Goal: Navigation & Orientation: Locate item on page

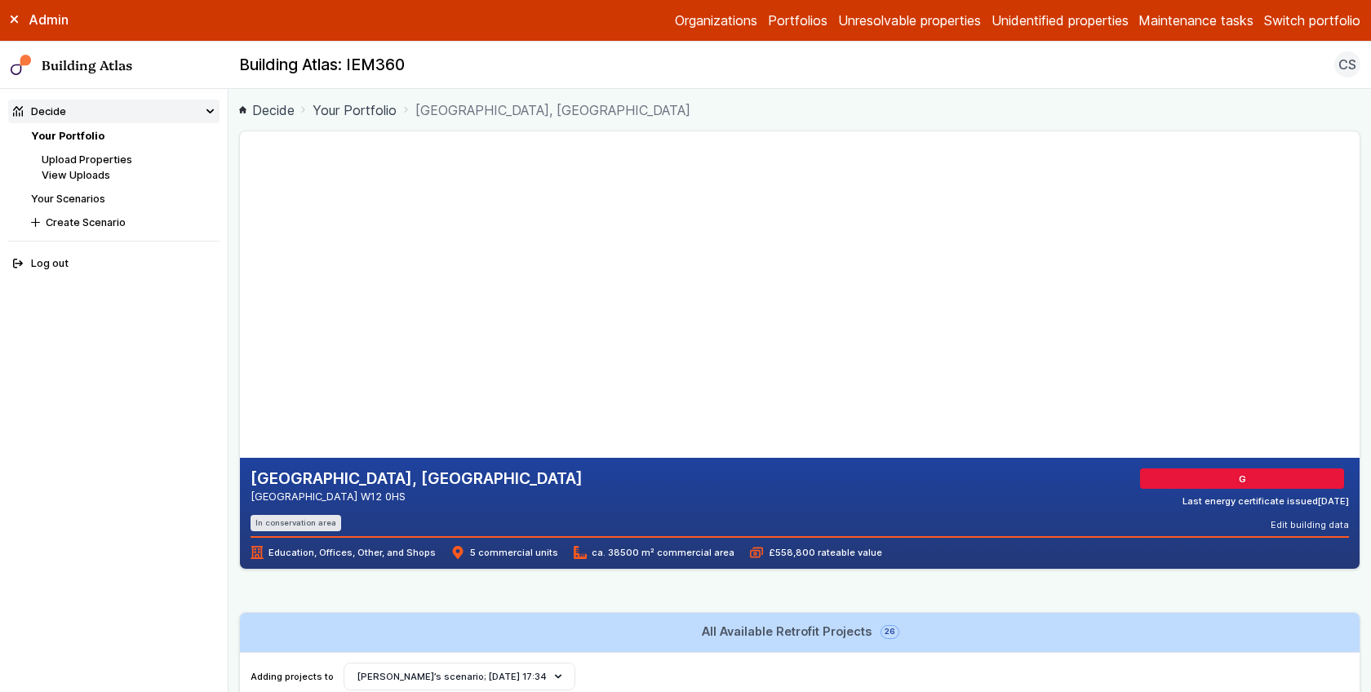
drag, startPoint x: 497, startPoint y: 401, endPoint x: 538, endPoint y: 361, distance: 57.1
click at [240, 361] on gmp-map-3d at bounding box center [240, 294] width 0 height 326
drag, startPoint x: 543, startPoint y: 418, endPoint x: 565, endPoint y: 391, distance: 34.3
click at [240, 391] on gmp-map-3d at bounding box center [240, 294] width 0 height 326
drag, startPoint x: 632, startPoint y: 367, endPoint x: 588, endPoint y: 376, distance: 44.2
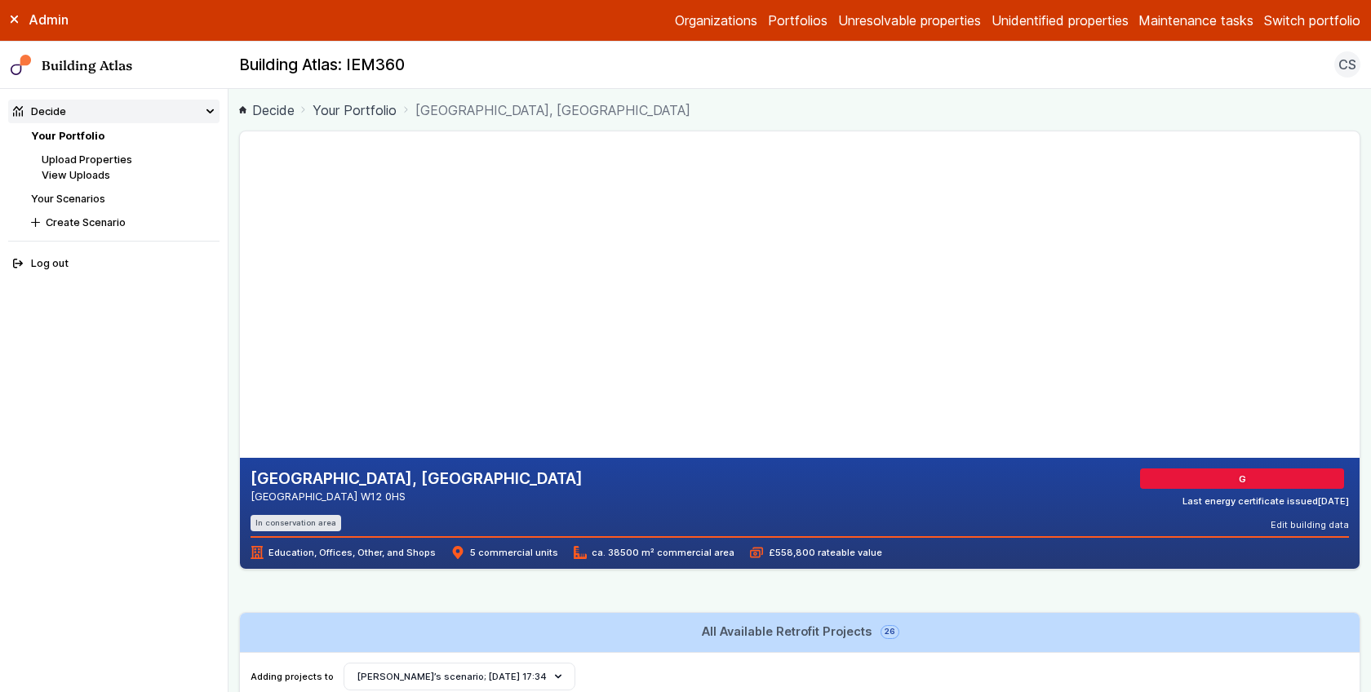
click at [240, 376] on gmp-map-3d at bounding box center [240, 294] width 0 height 326
drag, startPoint x: 626, startPoint y: 352, endPoint x: 630, endPoint y: 406, distance: 54.0
click at [240, 406] on gmp-map-3d at bounding box center [240, 294] width 0 height 326
drag, startPoint x: 626, startPoint y: 384, endPoint x: 646, endPoint y: 415, distance: 37.1
click at [240, 415] on gmp-map-3d at bounding box center [240, 294] width 0 height 326
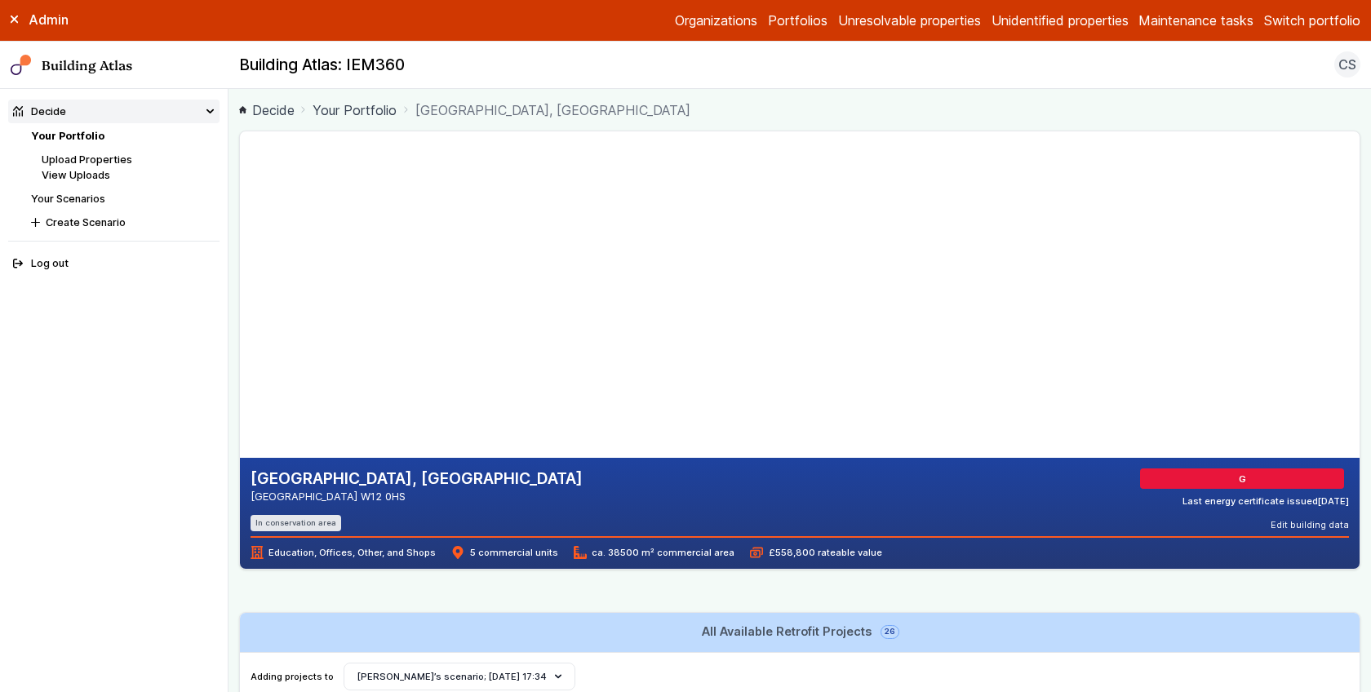
drag, startPoint x: 667, startPoint y: 313, endPoint x: 510, endPoint y: 317, distance: 157.6
click at [240, 317] on gmp-map-3d at bounding box center [240, 294] width 0 height 326
drag, startPoint x: 510, startPoint y: 317, endPoint x: 487, endPoint y: 307, distance: 25.2
click at [240, 307] on gmp-map-3d at bounding box center [240, 294] width 0 height 326
drag, startPoint x: 609, startPoint y: 284, endPoint x: 470, endPoint y: 297, distance: 139.3
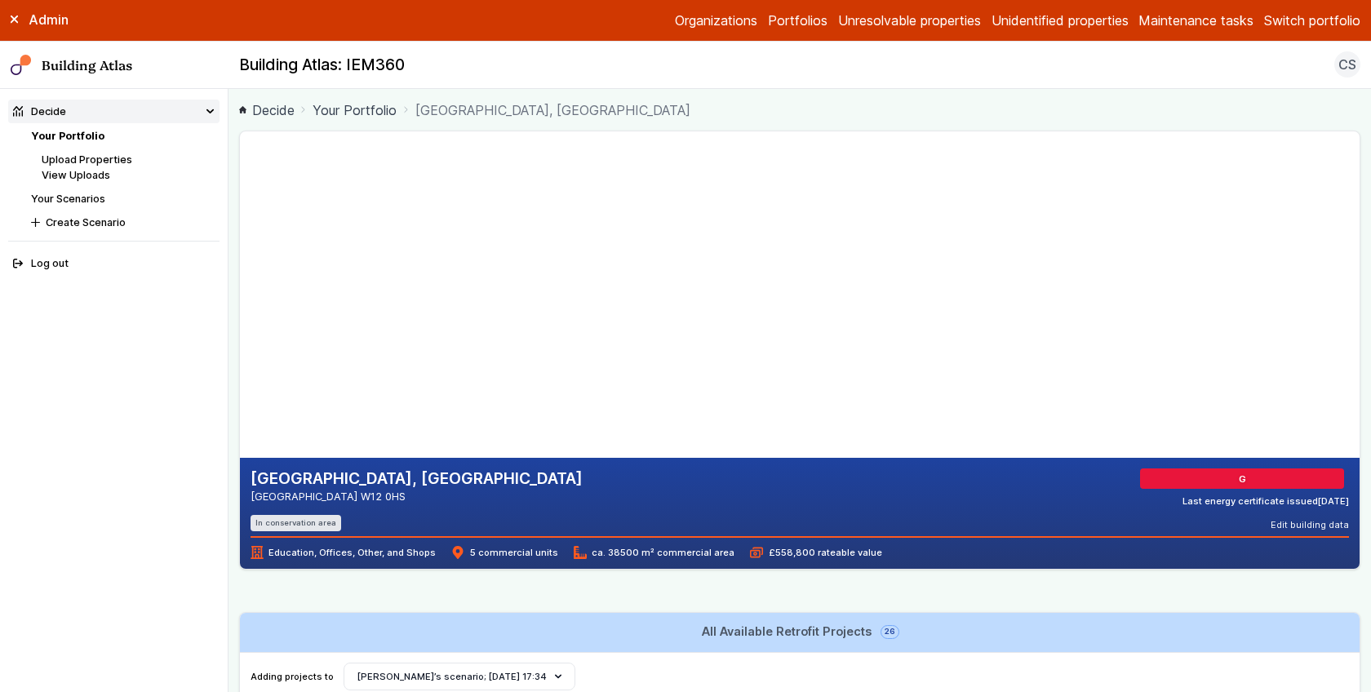
click at [240, 297] on gmp-map-3d at bounding box center [240, 294] width 0 height 326
drag, startPoint x: 641, startPoint y: 303, endPoint x: 553, endPoint y: 329, distance: 91.1
click at [240, 329] on gmp-map-3d at bounding box center [240, 294] width 0 height 326
drag, startPoint x: 638, startPoint y: 267, endPoint x: 565, endPoint y: 342, distance: 104.5
click at [240, 342] on gmp-map-3d at bounding box center [240, 294] width 0 height 326
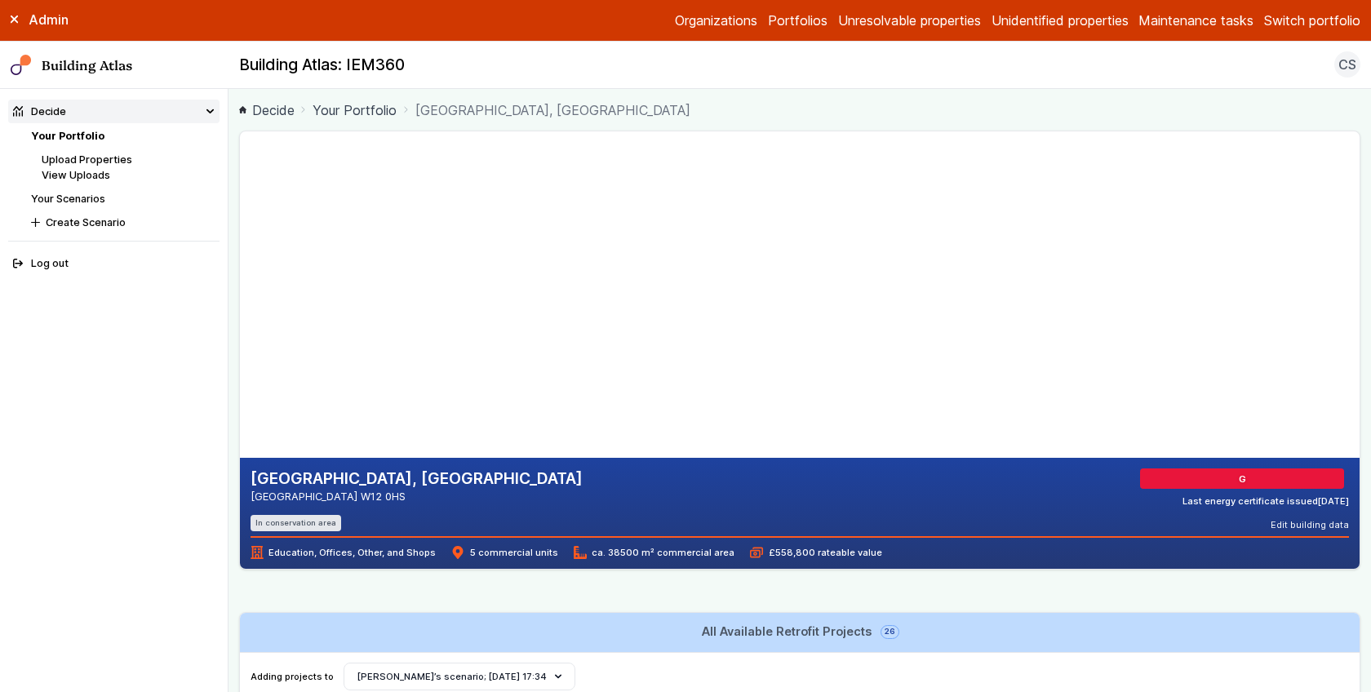
drag, startPoint x: 596, startPoint y: 368, endPoint x: 608, endPoint y: 335, distance: 34.6
click at [240, 335] on gmp-map-3d at bounding box center [240, 294] width 0 height 326
